Goal: Task Accomplishment & Management: Complete application form

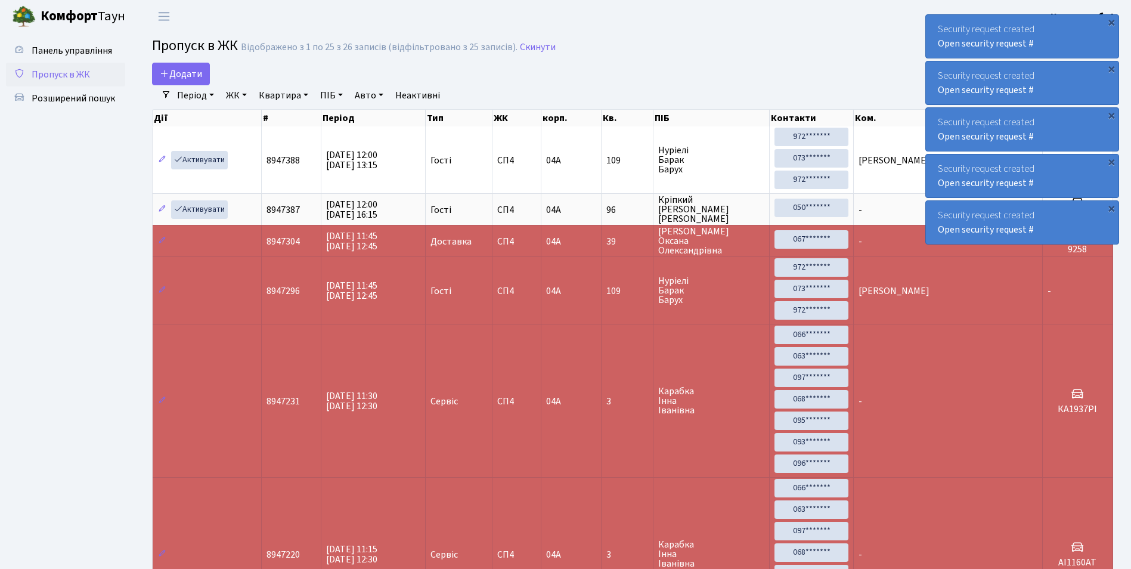
select select "25"
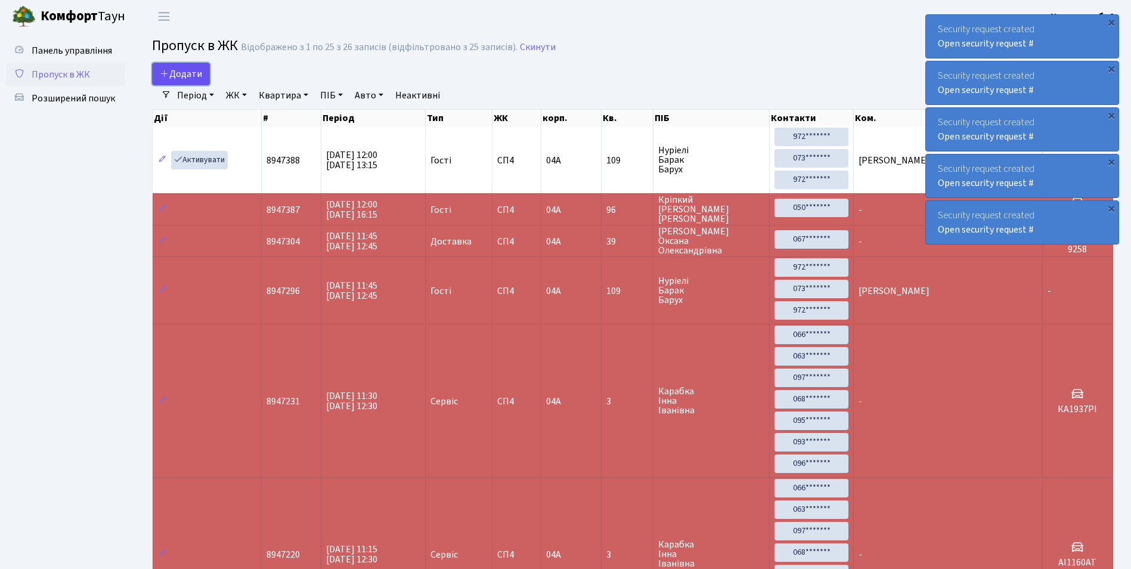
click at [178, 72] on span "Додати" at bounding box center [181, 73] width 42 height 13
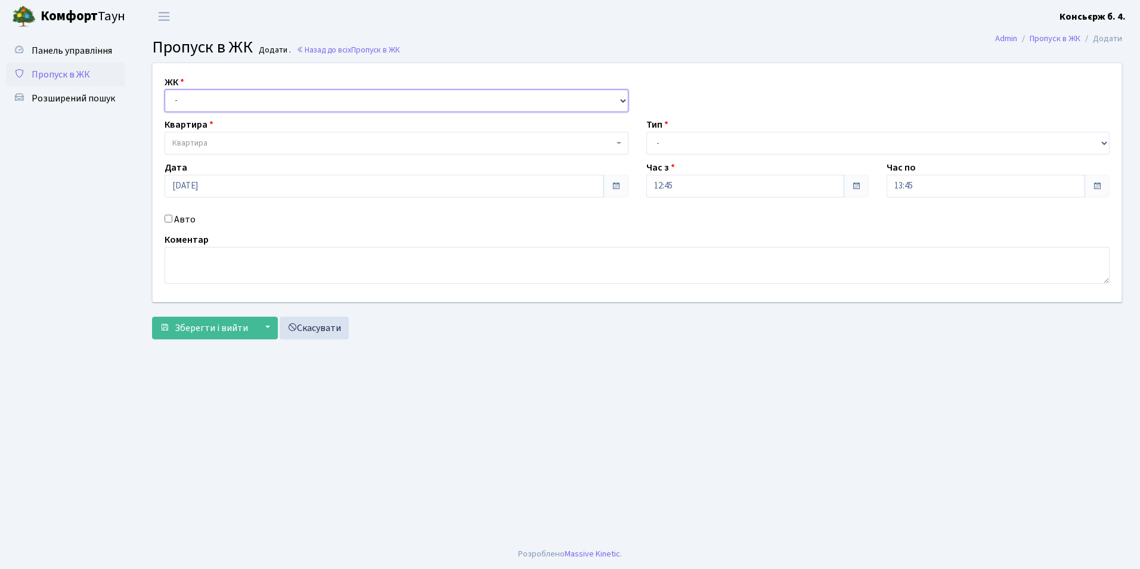
click at [176, 100] on select "- СП4, Столичне шосе, 5" at bounding box center [397, 100] width 464 height 23
select select "325"
click at [165, 89] on select "- СП4, Столичне шосе, 5" at bounding box center [397, 100] width 464 height 23
select select
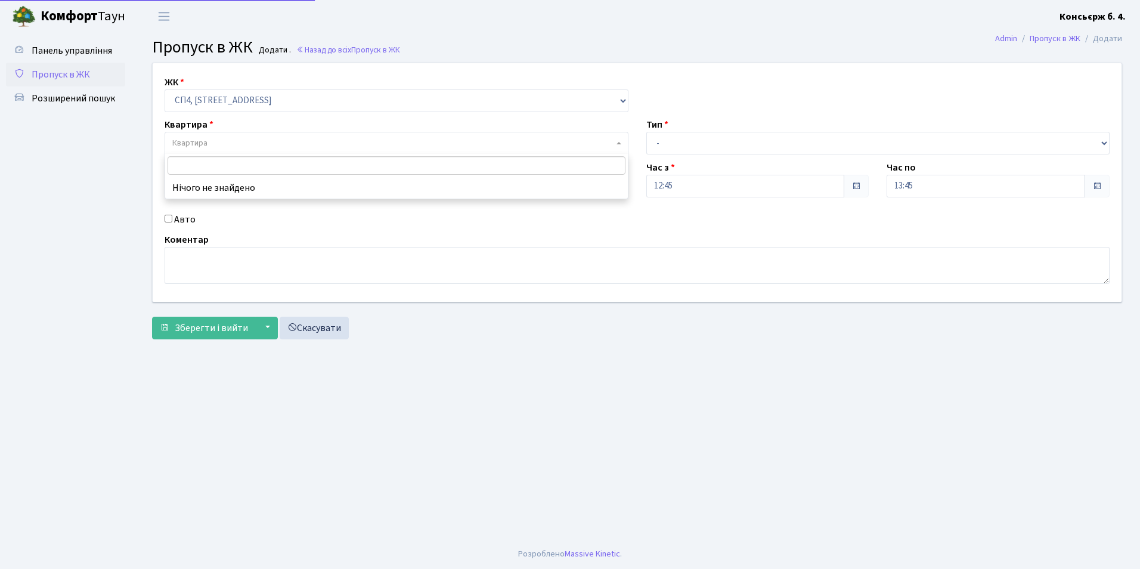
click at [218, 148] on span "Квартира" at bounding box center [392, 143] width 441 height 12
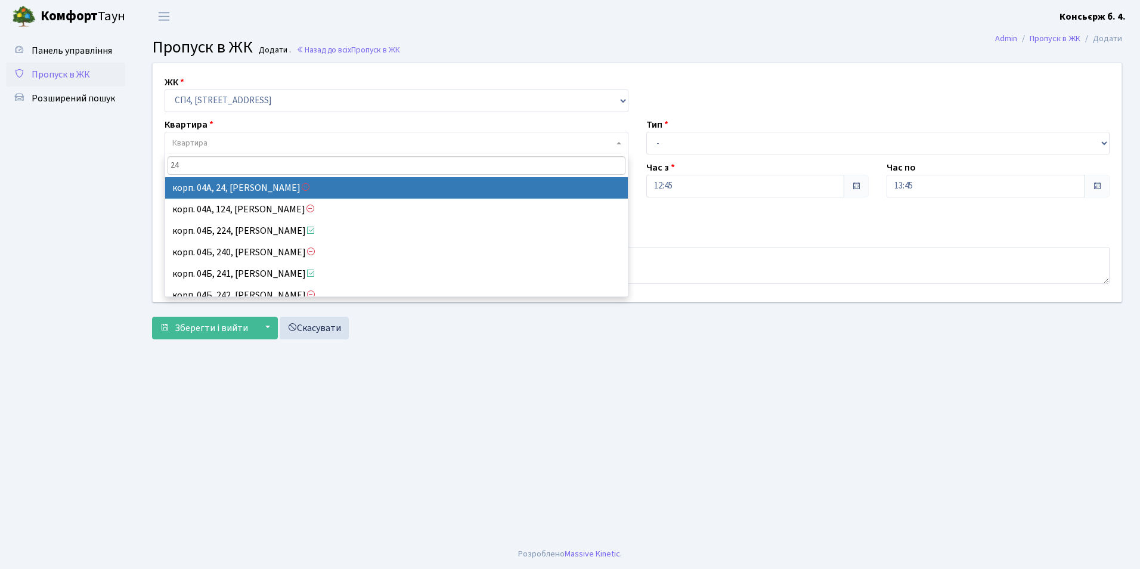
type input "241"
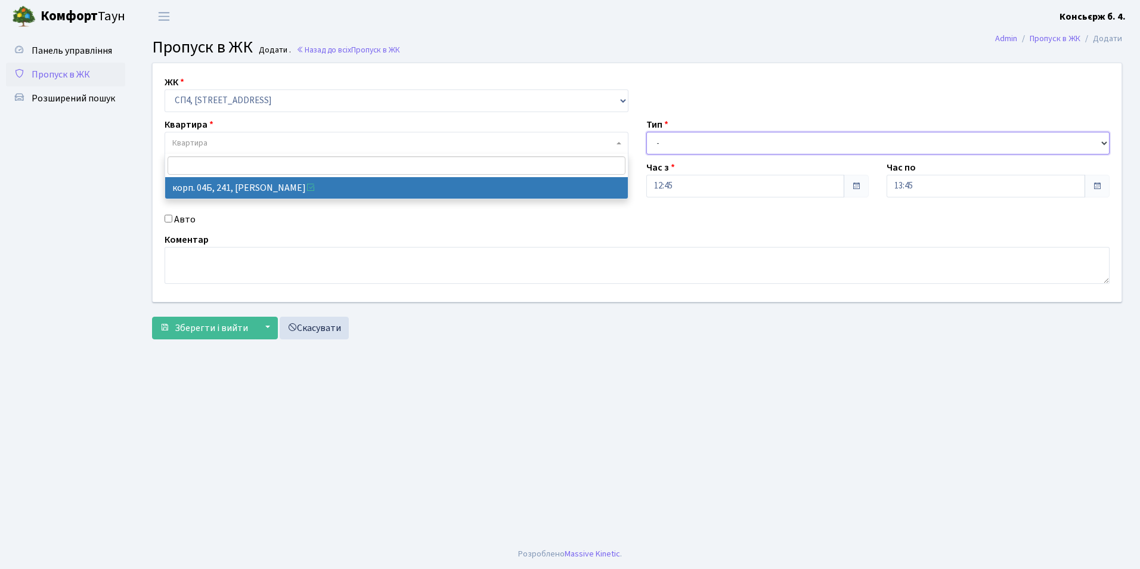
click at [661, 142] on select "- Доставка Таксі Гості Сервіс" at bounding box center [878, 143] width 464 height 23
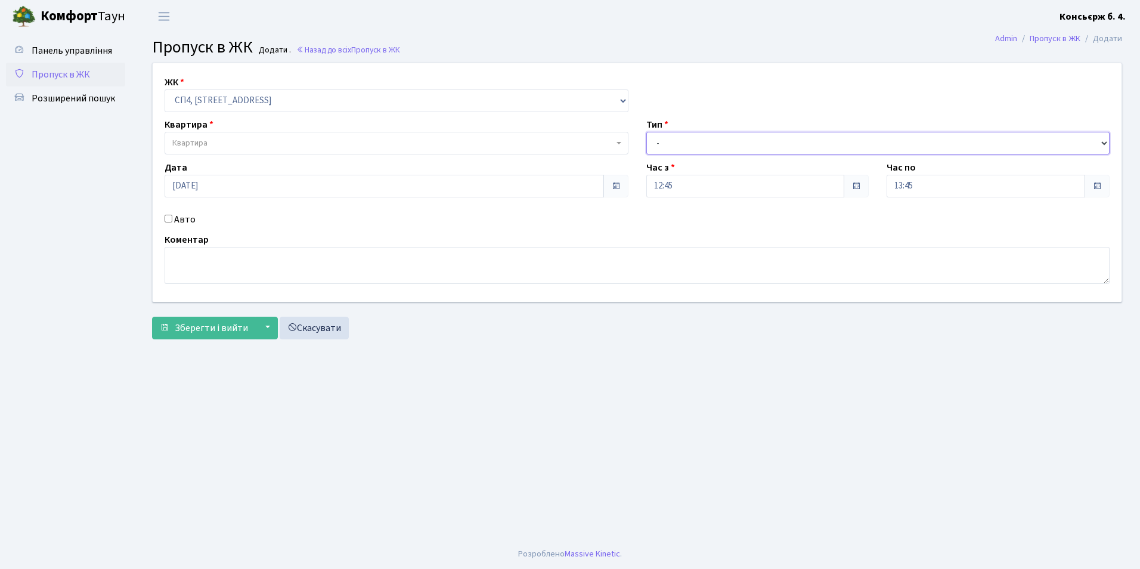
select select "1"
click at [646, 132] on select "- Доставка Таксі Гості Сервіс" at bounding box center [878, 143] width 464 height 23
click at [168, 216] on input "Авто" at bounding box center [169, 219] width 8 height 8
checkbox input "true"
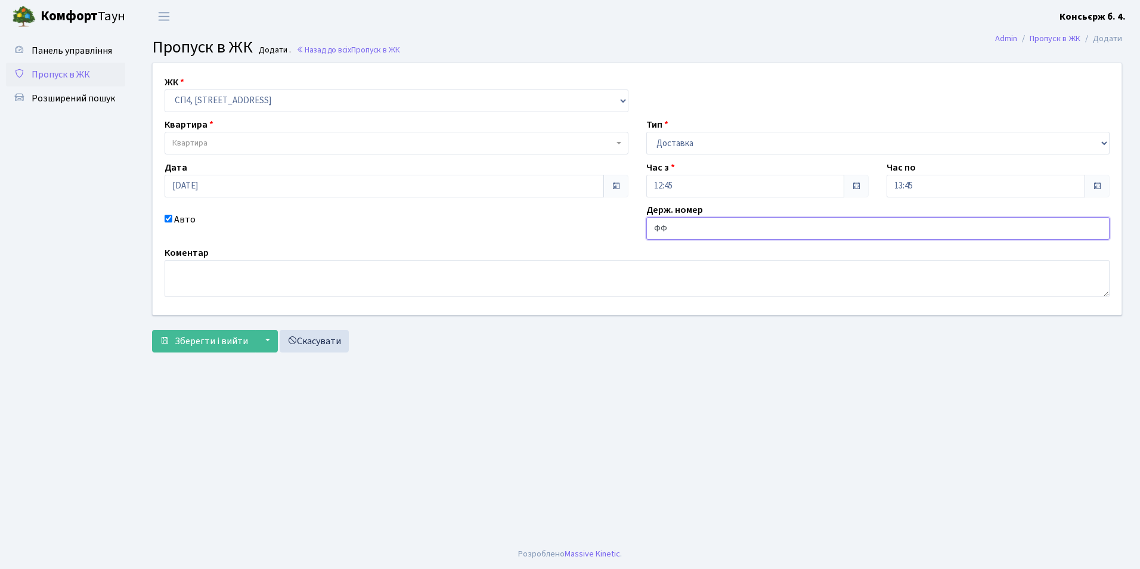
type input "Ф"
type input "ф"
type input "а"
type input "АА5240ТІ"
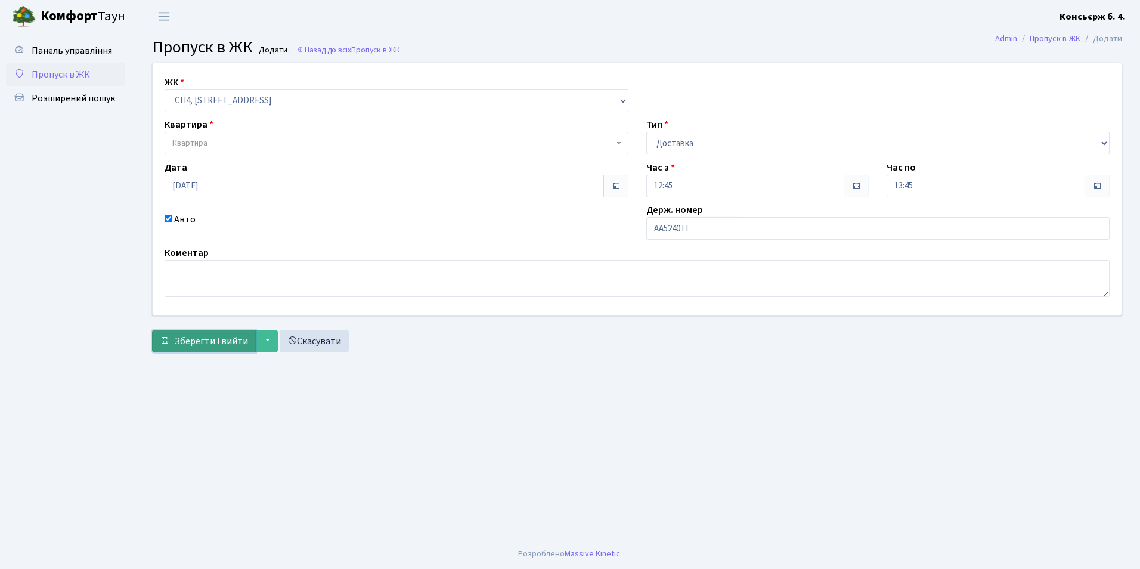
click at [208, 343] on span "Зберегти і вийти" at bounding box center [211, 340] width 73 height 13
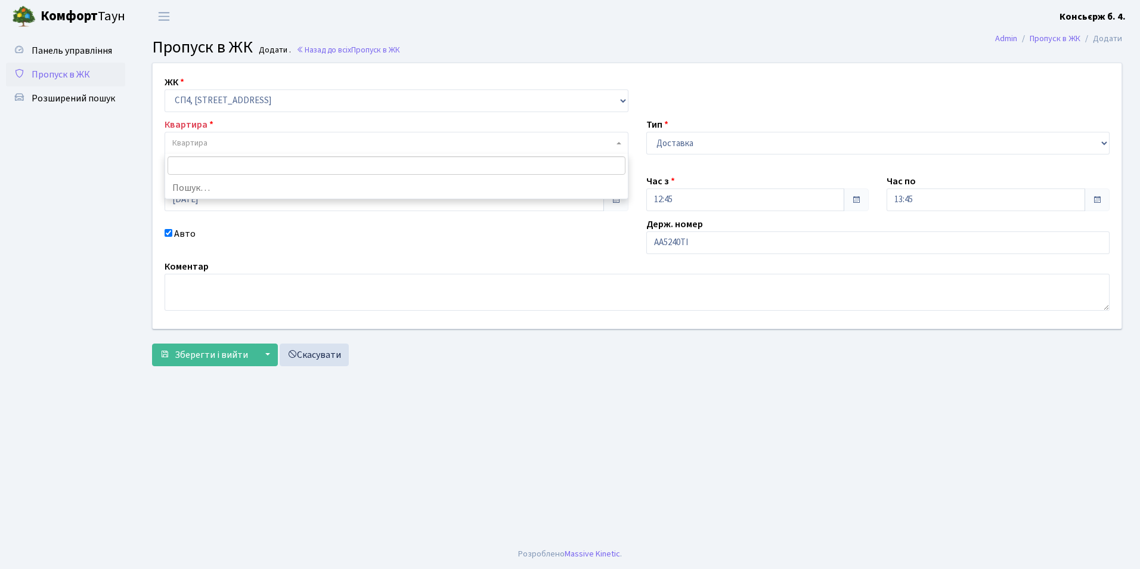
click at [195, 135] on span "Квартира" at bounding box center [397, 143] width 464 height 23
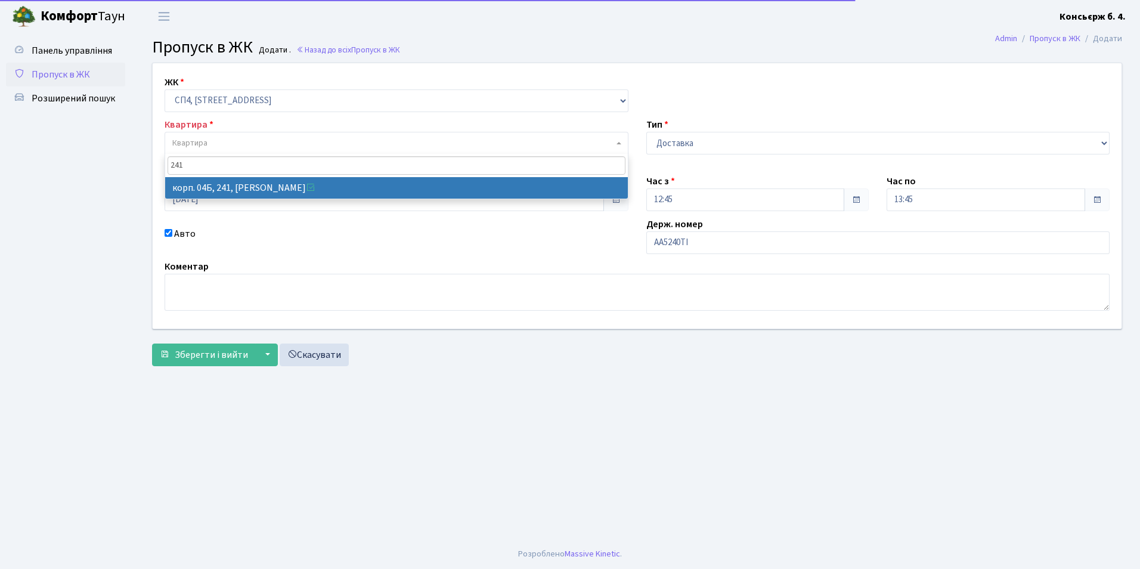
type input "241"
select select "21269"
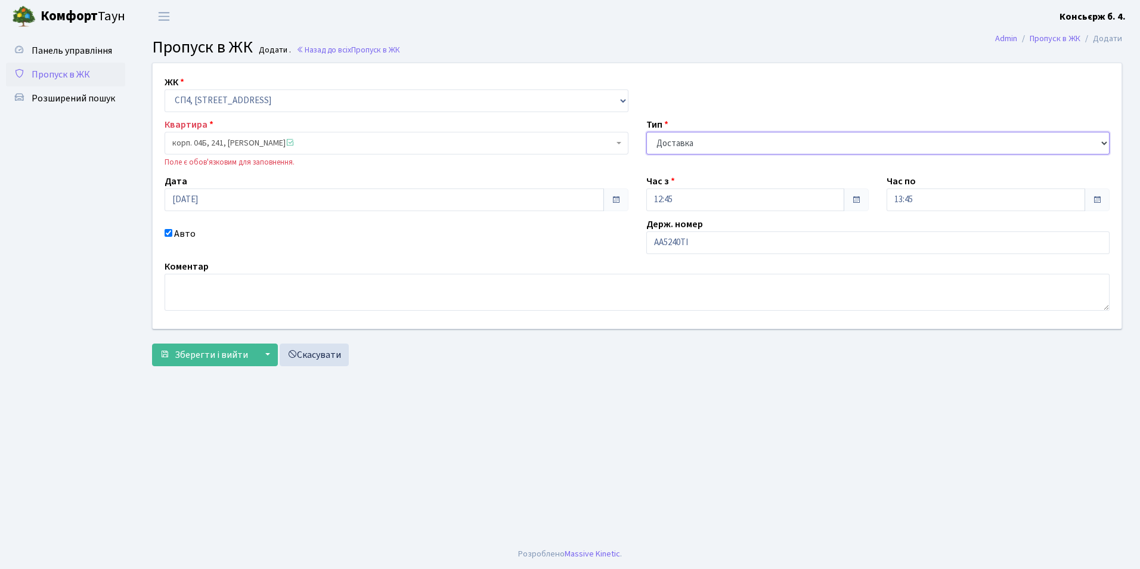
click at [662, 144] on select "- Доставка Таксі Гості Сервіс" at bounding box center [878, 143] width 464 height 23
click at [204, 359] on span "Зберегти і вийти" at bounding box center [211, 354] width 73 height 13
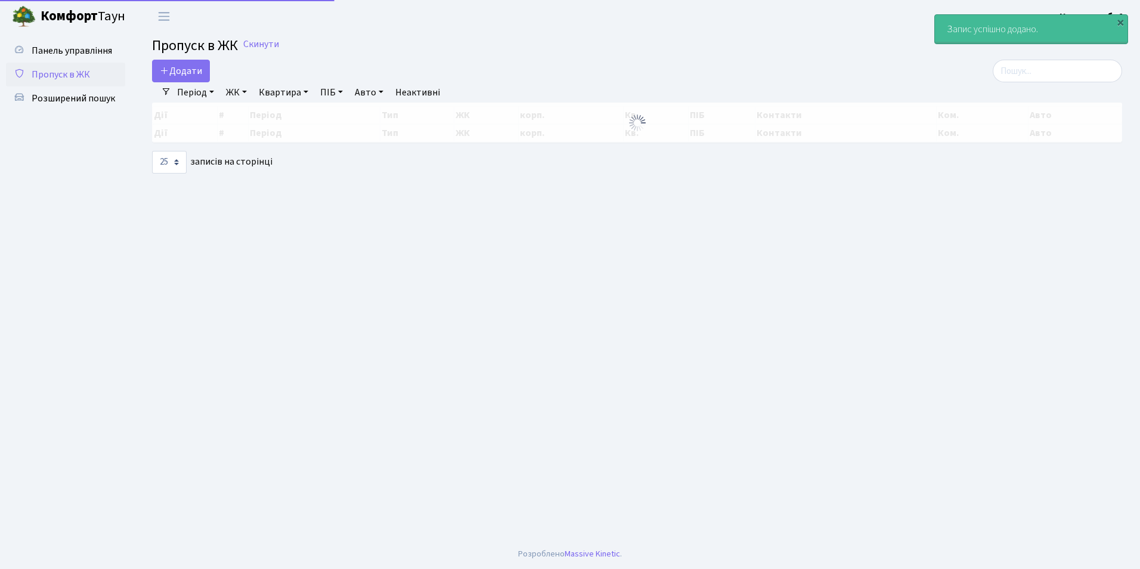
select select "25"
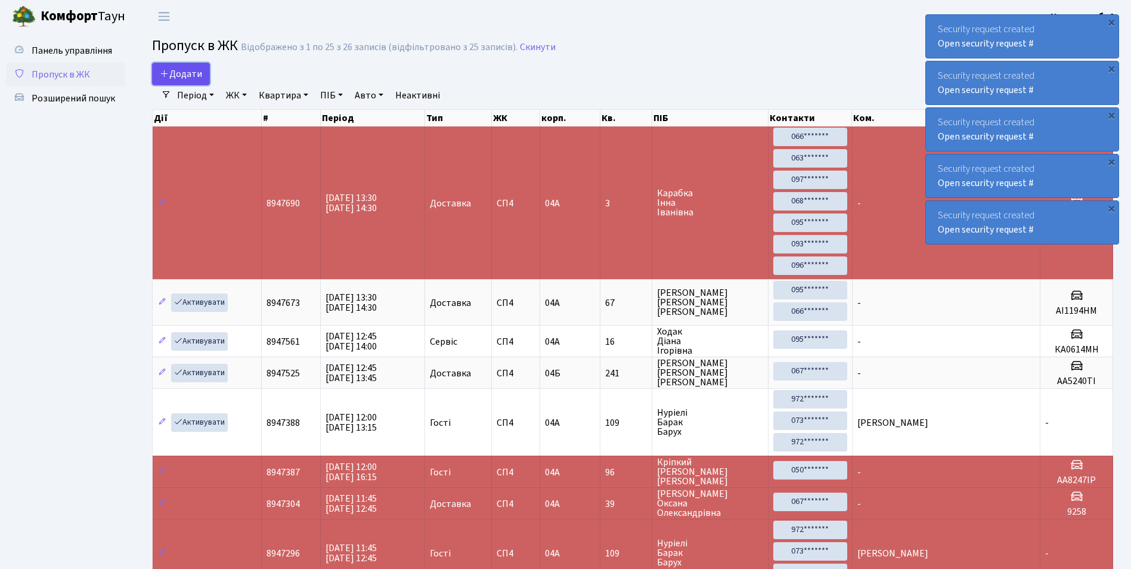
click at [178, 72] on span "Додати" at bounding box center [181, 73] width 42 height 13
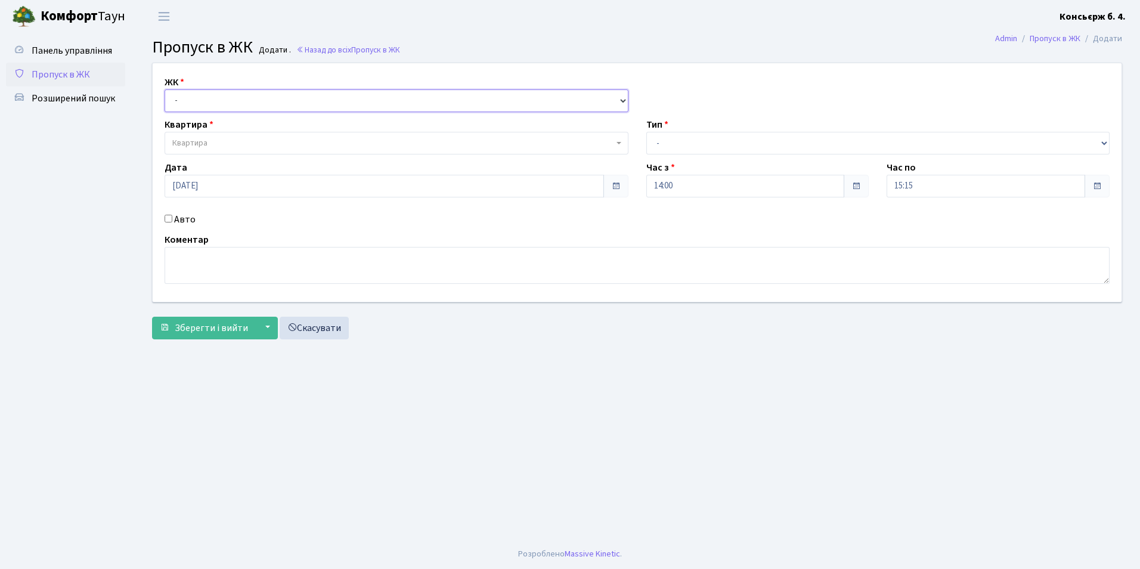
click at [175, 101] on select "- СП4, Столичне шосе, 5" at bounding box center [397, 100] width 464 height 23
select select "325"
click at [165, 89] on select "- СП4, Столичне шосе, 5" at bounding box center [397, 100] width 464 height 23
select select
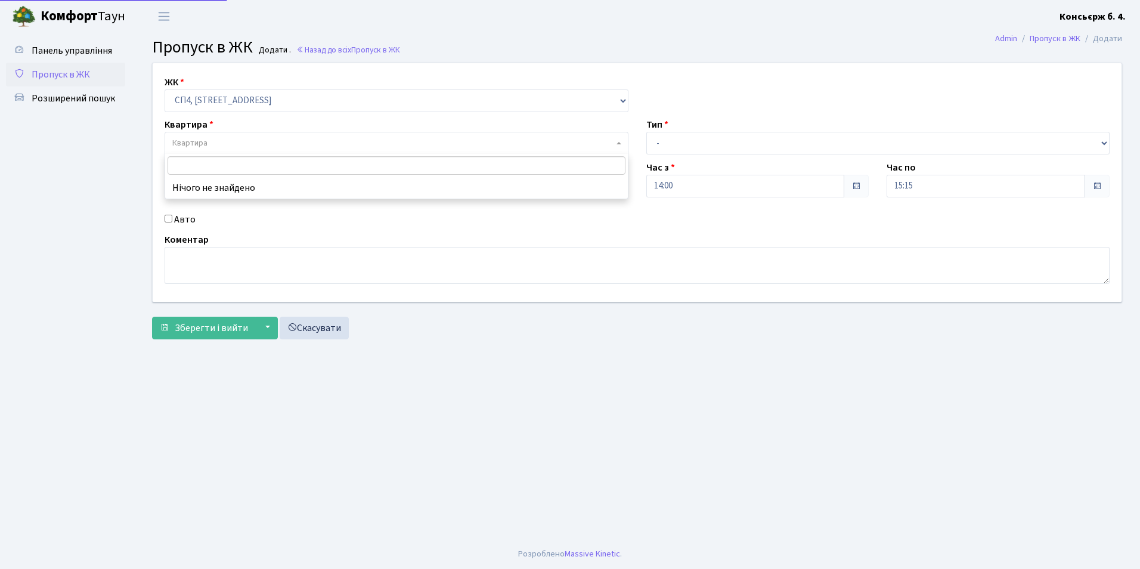
click at [195, 147] on span "Квартира" at bounding box center [189, 143] width 35 height 12
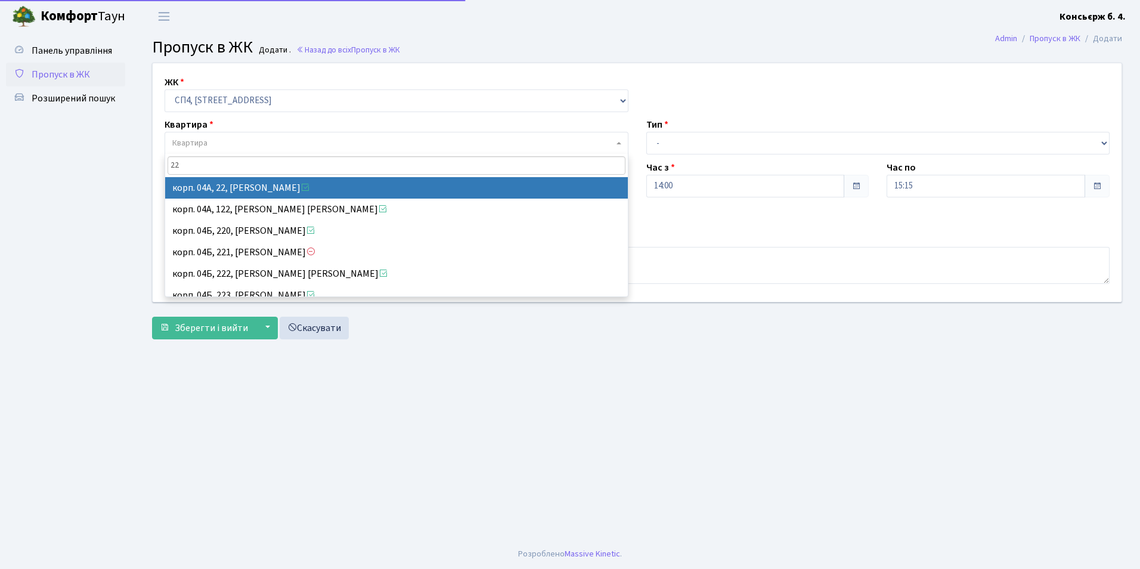
type input "225"
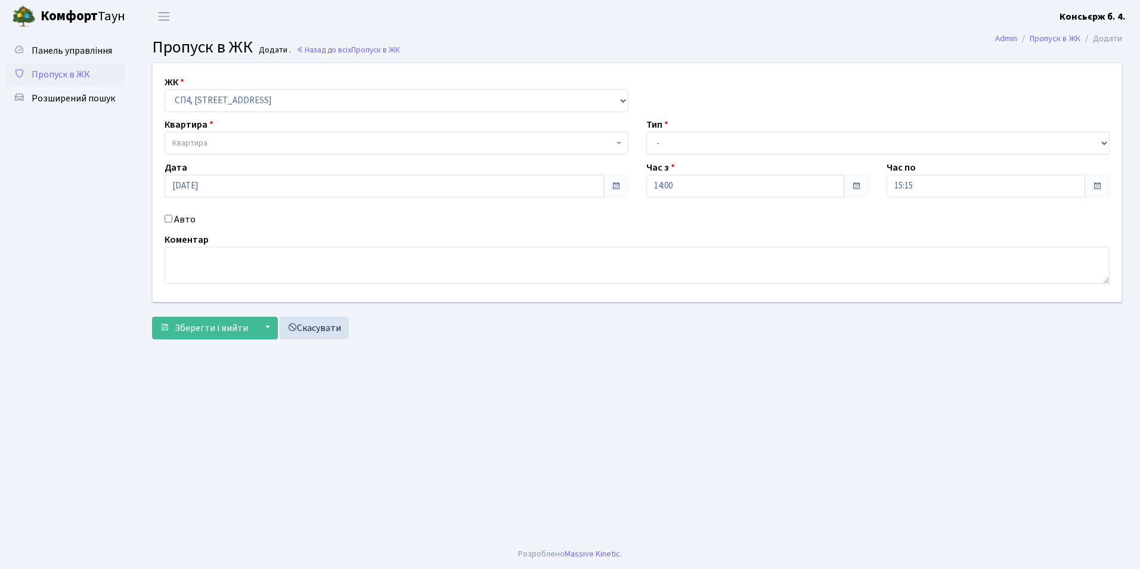
click at [168, 217] on input "Авто" at bounding box center [169, 219] width 8 height 8
checkbox input "true"
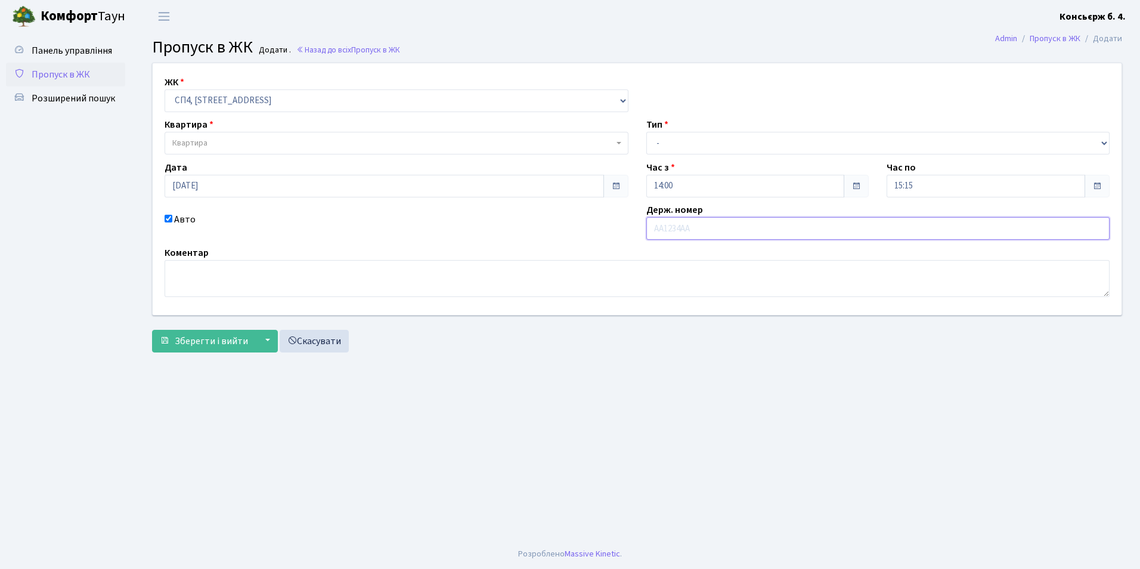
click at [686, 233] on input "text" at bounding box center [878, 228] width 464 height 23
type input "КА2174АХ"
click at [224, 146] on span "Квартира" at bounding box center [392, 143] width 441 height 12
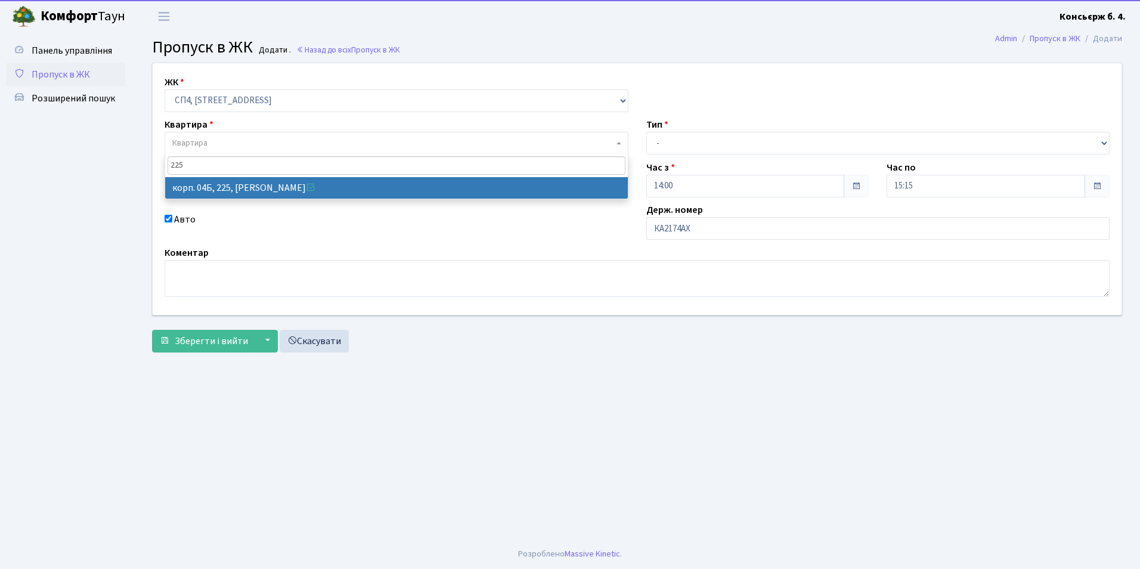
type input "225"
select select "21253"
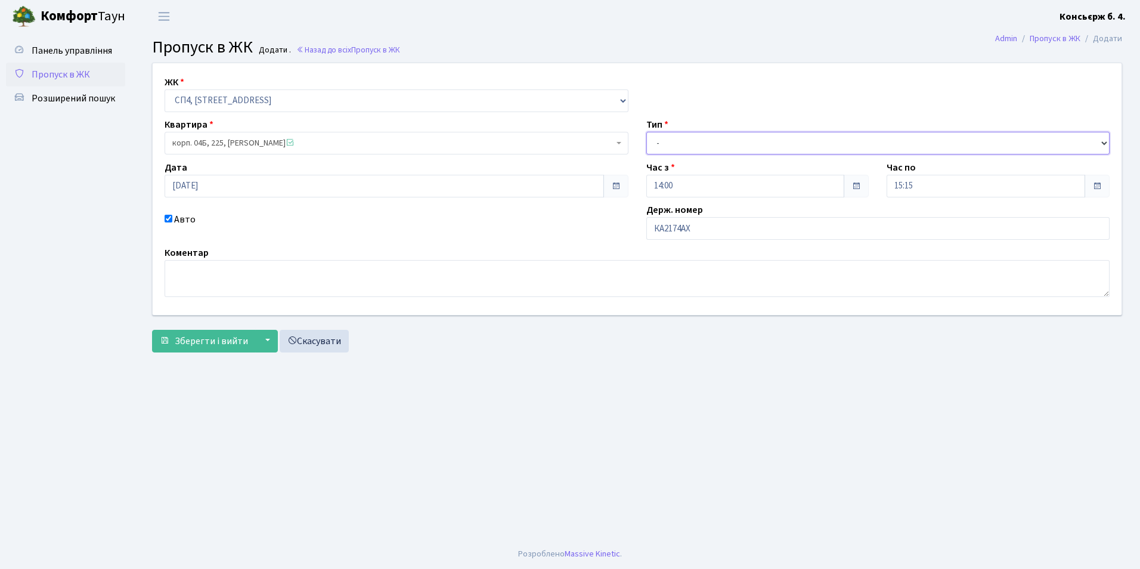
click at [660, 145] on select "- Доставка Таксі Гості Сервіс" at bounding box center [878, 143] width 464 height 23
select select "1"
click at [646, 132] on select "- Доставка Таксі Гості Сервіс" at bounding box center [878, 143] width 464 height 23
click at [230, 343] on span "Зберегти і вийти" at bounding box center [211, 340] width 73 height 13
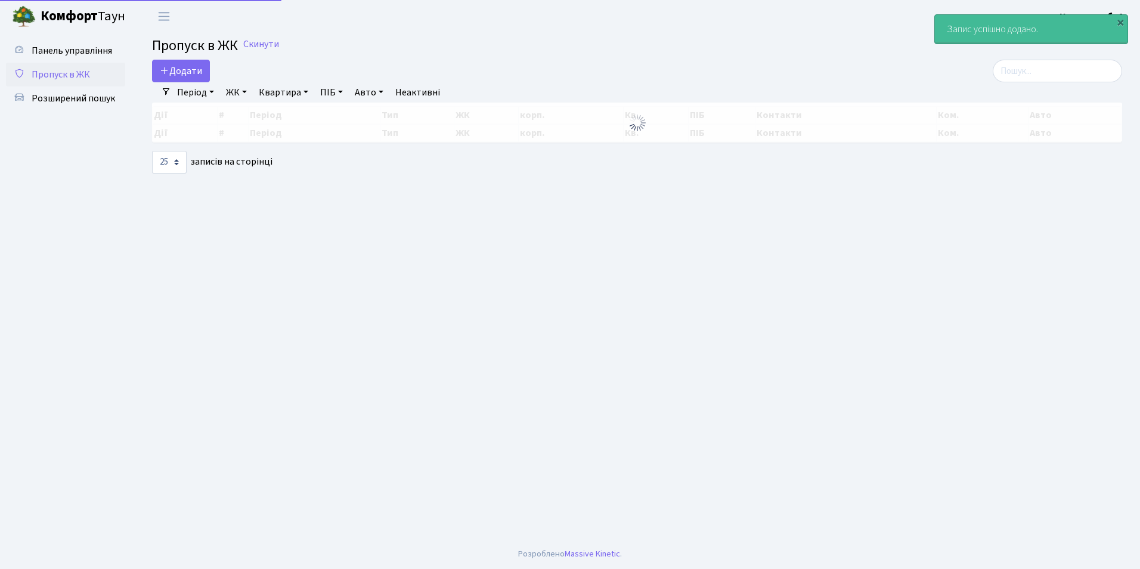
select select "25"
